Goal: Task Accomplishment & Management: Manage account settings

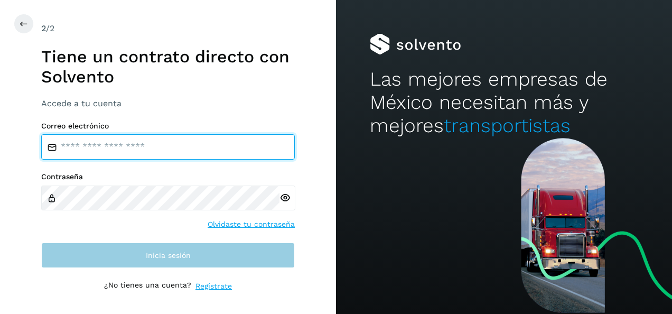
type input "**********"
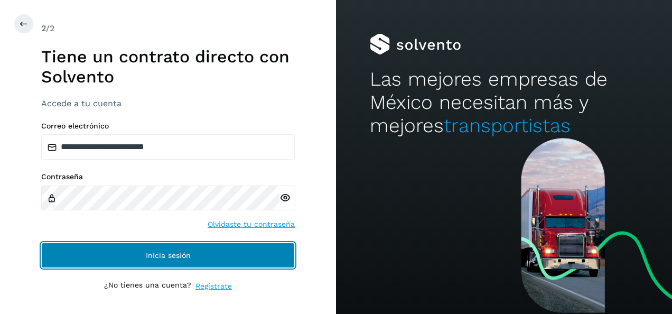
click at [266, 253] on button "Inicia sesión" at bounding box center [168, 255] width 254 height 25
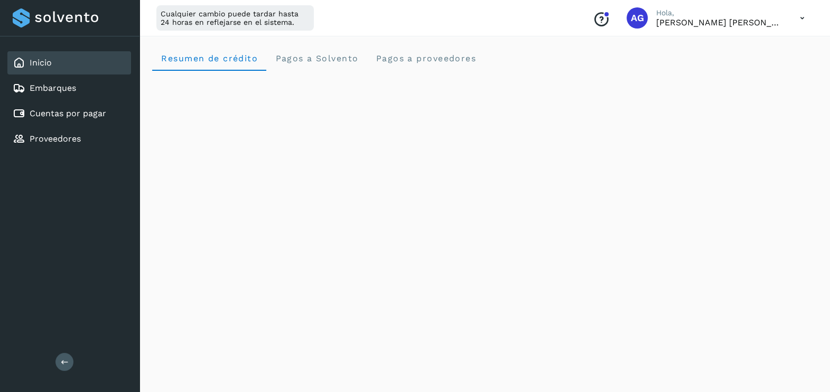
drag, startPoint x: 365, startPoint y: 5, endPoint x: 505, endPoint y: 11, distance: 140.1
click at [505, 11] on div "Cualquier cambio puede tardar hasta 24 horas en reflejarse en el sistema. Conoc…" at bounding box center [484, 18] width 691 height 36
click at [100, 114] on link "Cuentas por pagar" at bounding box center [68, 113] width 77 height 10
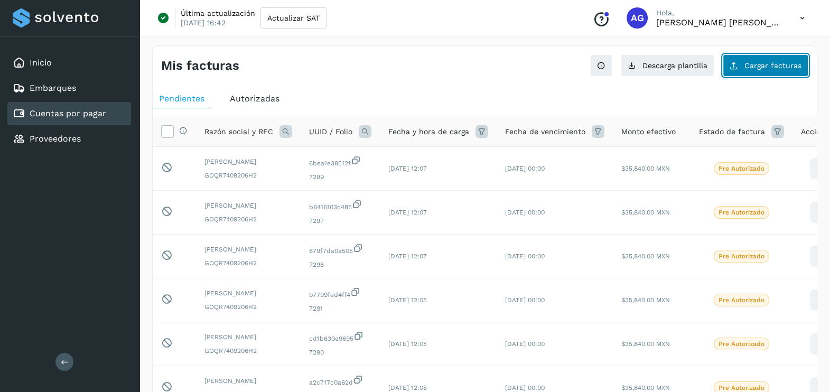
click at [672, 66] on span "Cargar facturas" at bounding box center [773, 65] width 57 height 7
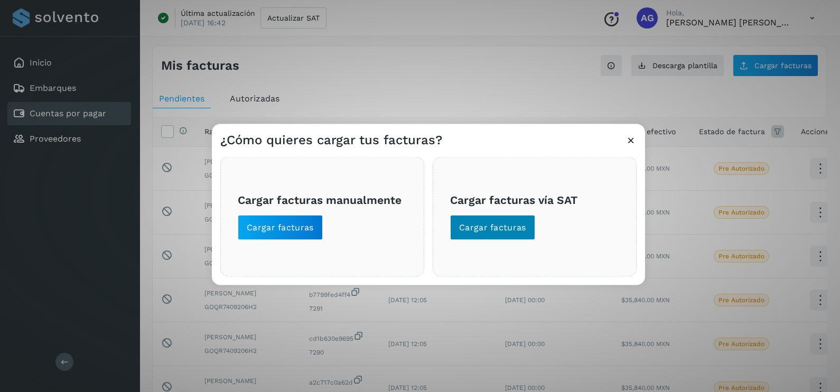
drag, startPoint x: 499, startPoint y: 248, endPoint x: 507, endPoint y: 228, distance: 21.1
click at [507, 228] on div "Cargar facturas vía SAT Cargar facturas" at bounding box center [535, 217] width 204 height 120
click at [507, 226] on span "Cargar facturas" at bounding box center [492, 228] width 67 height 12
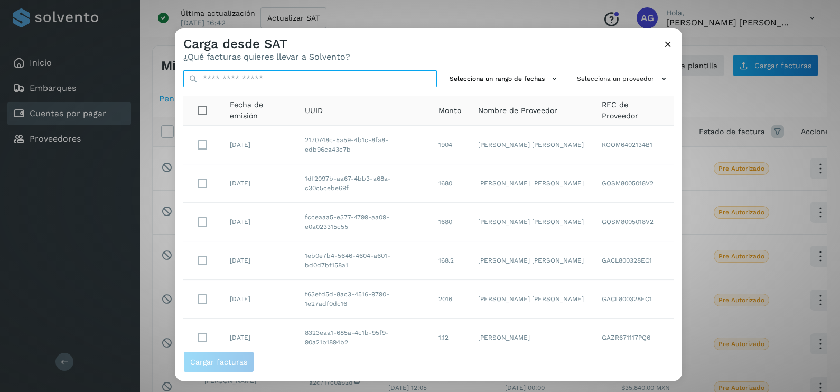
click at [269, 77] on input "text" at bounding box center [310, 78] width 254 height 17
type input "*"
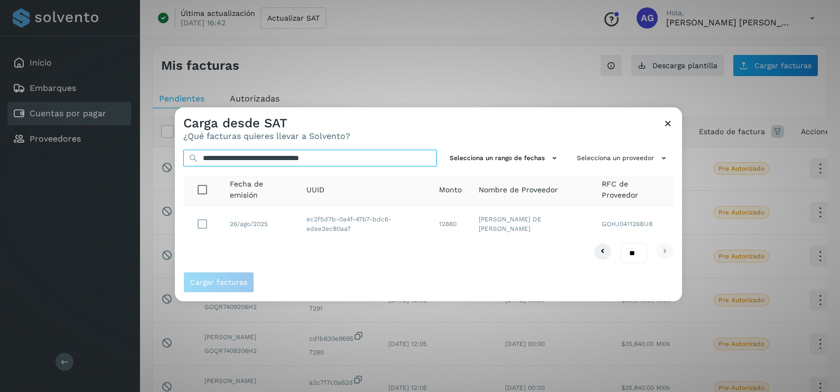
type input "**********"
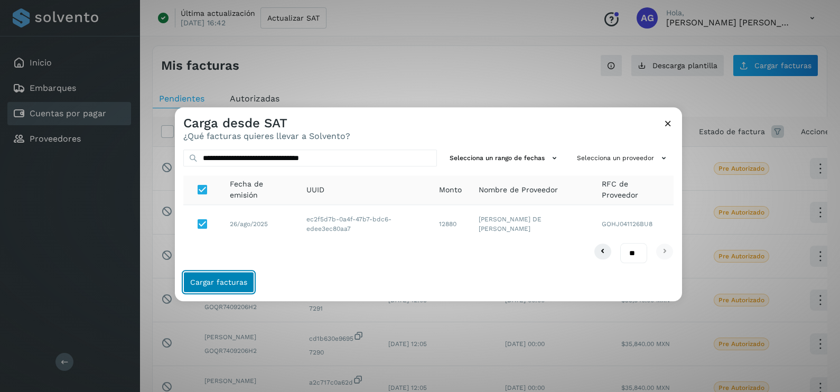
click at [240, 280] on span "Cargar facturas" at bounding box center [218, 282] width 57 height 7
click at [666, 128] on icon at bounding box center [668, 123] width 11 height 11
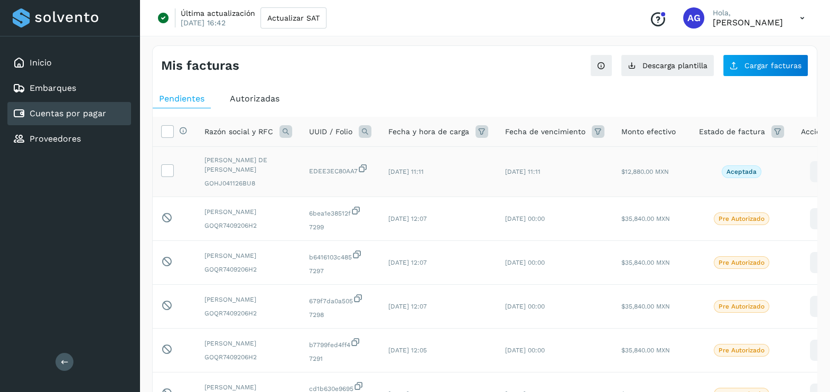
click at [174, 171] on td at bounding box center [174, 172] width 43 height 50
click at [172, 177] on td at bounding box center [174, 172] width 43 height 50
click at [169, 174] on icon at bounding box center [167, 169] width 11 height 11
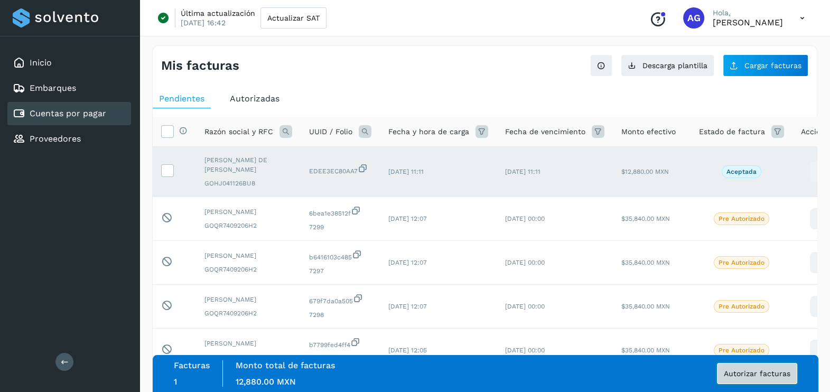
click at [765, 374] on span "Autorizar facturas" at bounding box center [757, 373] width 67 height 7
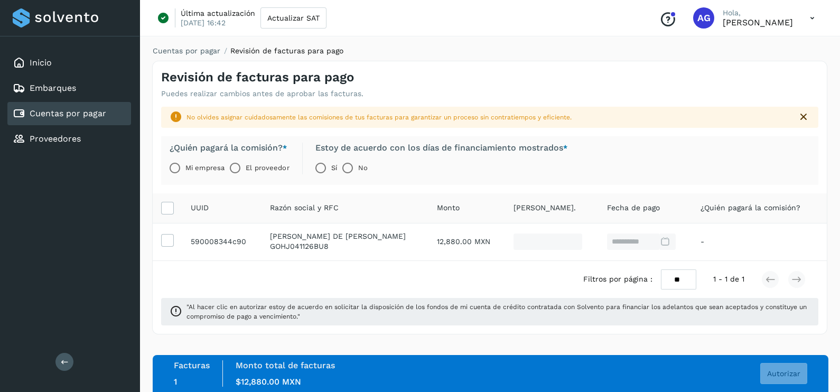
click at [621, 100] on div "**********" at bounding box center [489, 198] width 675 height 274
click at [794, 377] on span "Autorizar" at bounding box center [783, 373] width 33 height 7
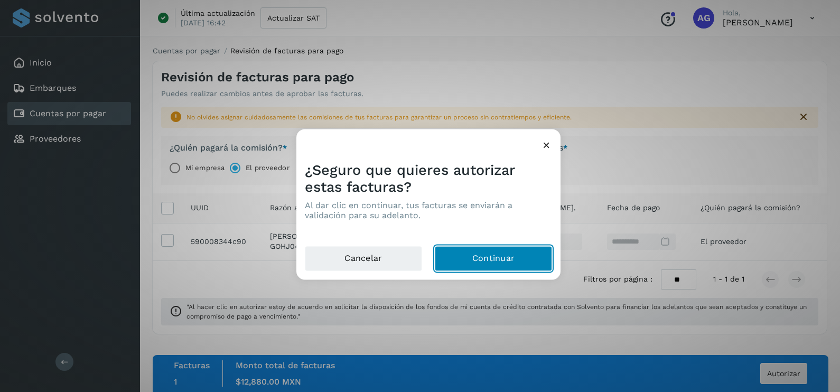
click at [491, 262] on button "Continuar" at bounding box center [493, 258] width 117 height 25
